Goal: Communication & Community: Ask a question

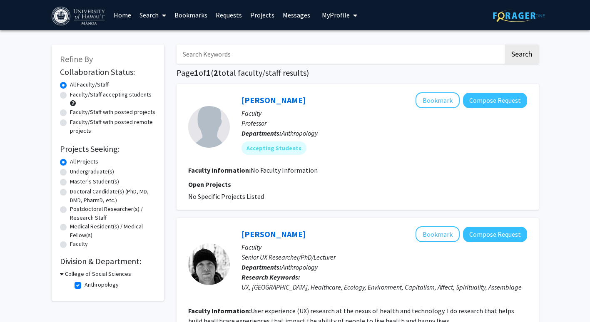
click at [197, 15] on link "Bookmarks" at bounding box center [190, 14] width 41 height 29
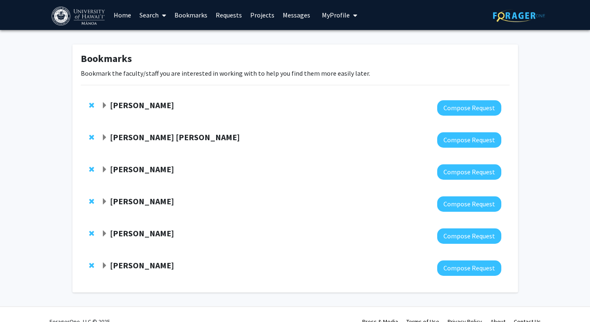
scroll to position [14, 0]
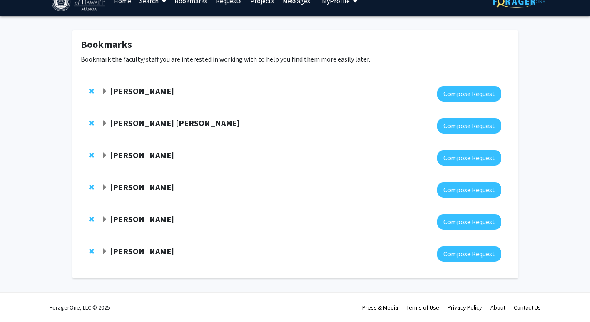
click at [106, 249] on span "Expand Naiyi Fincham Bookmark" at bounding box center [104, 252] width 7 height 7
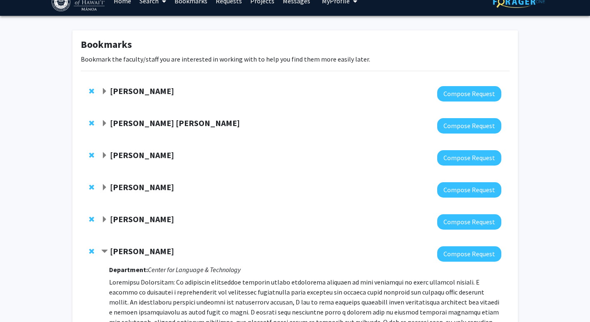
click at [104, 221] on span "Expand Colleen Rost-Banik Bookmark" at bounding box center [104, 220] width 7 height 7
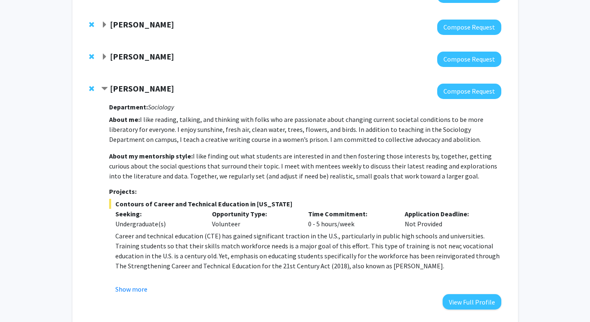
scroll to position [144, 0]
click at [131, 58] on strong "[PERSON_NAME]" at bounding box center [142, 57] width 64 height 10
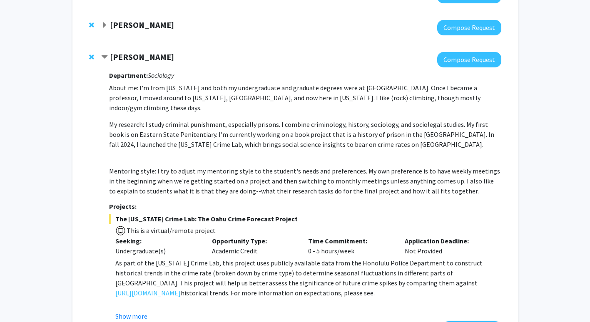
click at [131, 25] on strong "[PERSON_NAME]" at bounding box center [142, 25] width 64 height 10
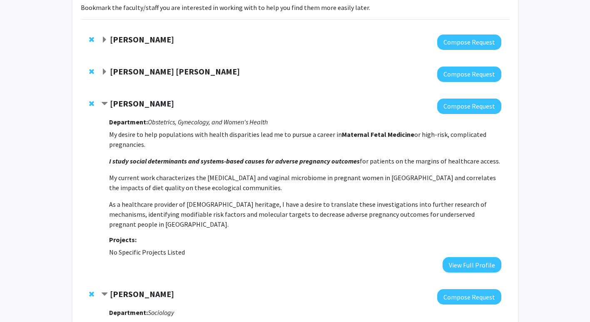
scroll to position [65, 0]
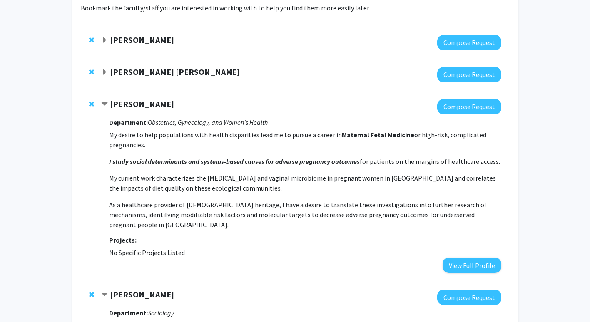
click at [125, 78] on div at bounding box center [301, 74] width 400 height 15
click at [126, 67] on strong "[PERSON_NAME] [PERSON_NAME]" at bounding box center [175, 72] width 130 height 10
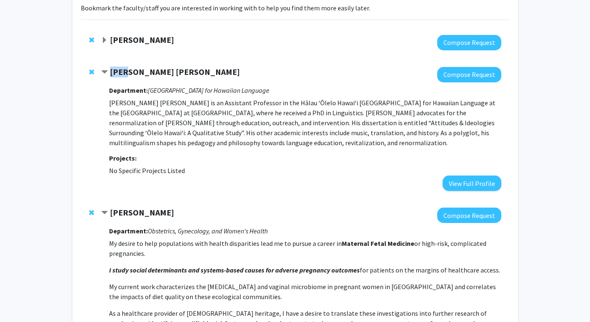
drag, startPoint x: 126, startPoint y: 67, endPoint x: 211, endPoint y: 196, distance: 153.9
click at [211, 196] on div "[PERSON_NAME] [PERSON_NAME] Compose Request Department: [GEOGRAPHIC_DATA] for H…" at bounding box center [295, 129] width 429 height 141
click at [103, 72] on span "Contract N. Haʻalilio Solomon Bookmark" at bounding box center [104, 72] width 7 height 7
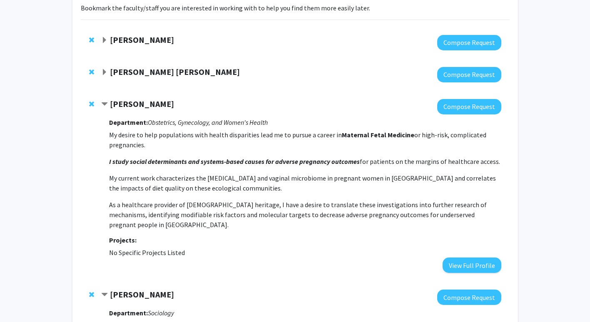
click at [105, 107] on span "Contract Corrie Miller Bookmark" at bounding box center [104, 104] width 7 height 7
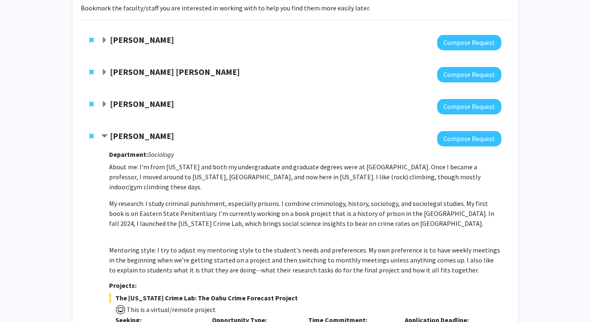
click at [105, 43] on span "Expand Andrew Cheng Bookmark" at bounding box center [104, 40] width 7 height 7
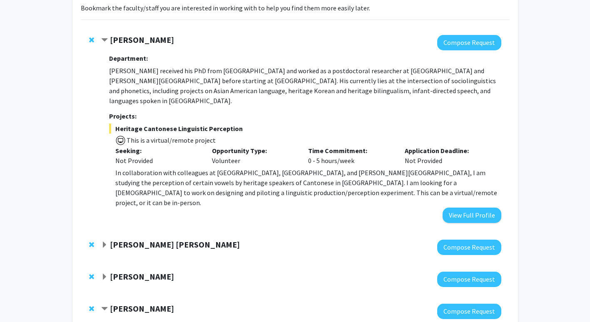
click at [106, 39] on span "Contract Andrew Cheng Bookmark" at bounding box center [104, 40] width 7 height 7
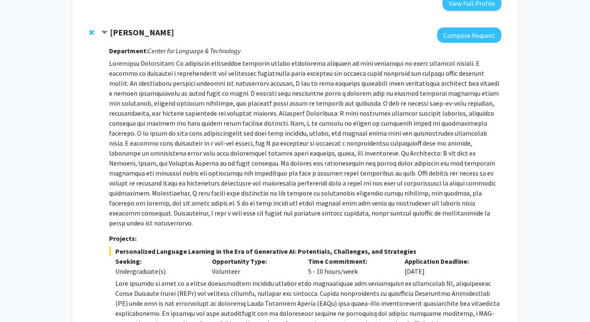
scroll to position [788, 0]
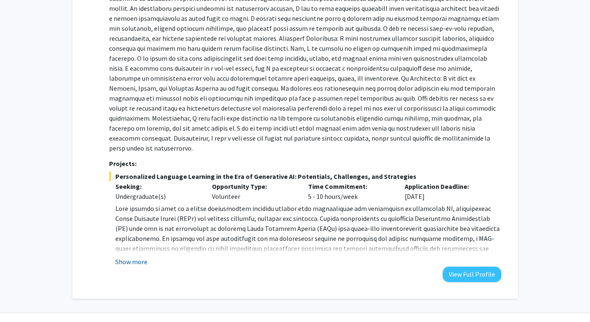
click at [124, 257] on button "Show more" at bounding box center [131, 262] width 32 height 10
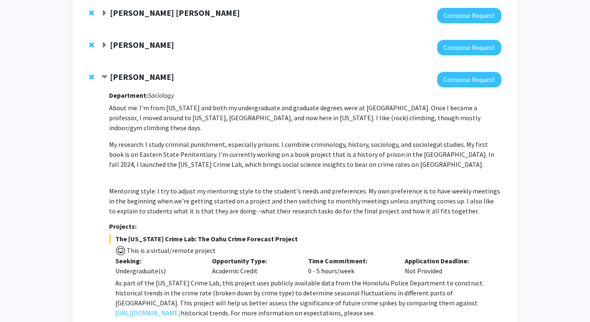
scroll to position [152, 0]
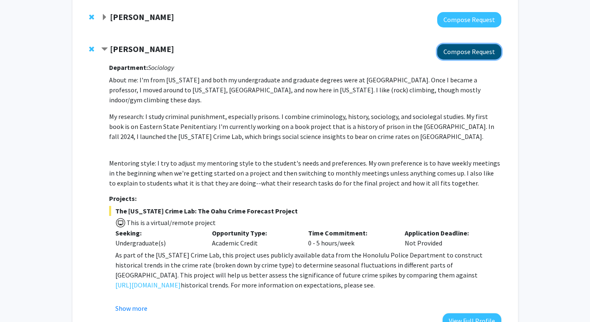
click at [460, 55] on button "Compose Request" at bounding box center [469, 51] width 64 height 15
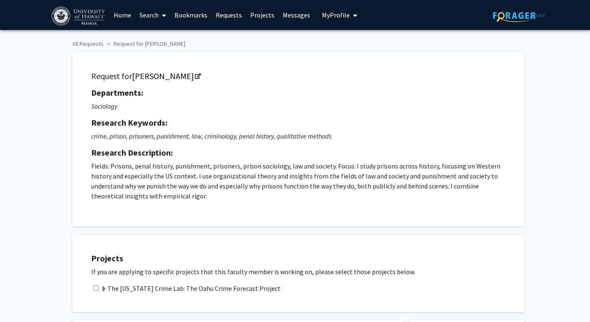
click at [100, 291] on div "The [US_STATE] Crime Lab: The Oahu Crime Forecast Project" at bounding box center [303, 289] width 425 height 10
click at [103, 289] on span at bounding box center [104, 289] width 7 height 7
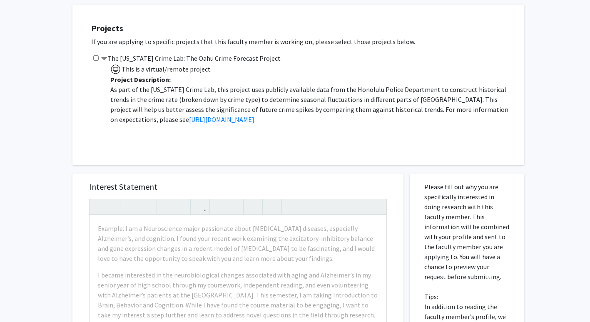
scroll to position [231, 0]
click at [96, 59] on input "checkbox" at bounding box center [95, 57] width 5 height 5
checkbox input "true"
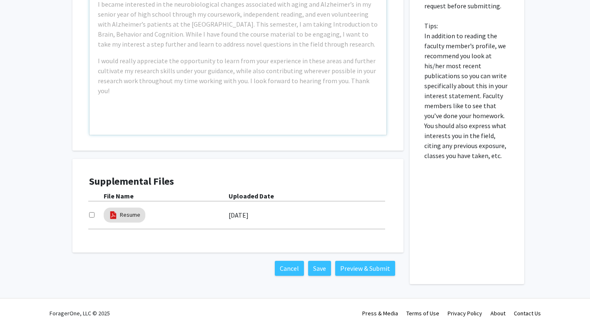
scroll to position [507, 0]
